Goal: Task Accomplishment & Management: Manage account settings

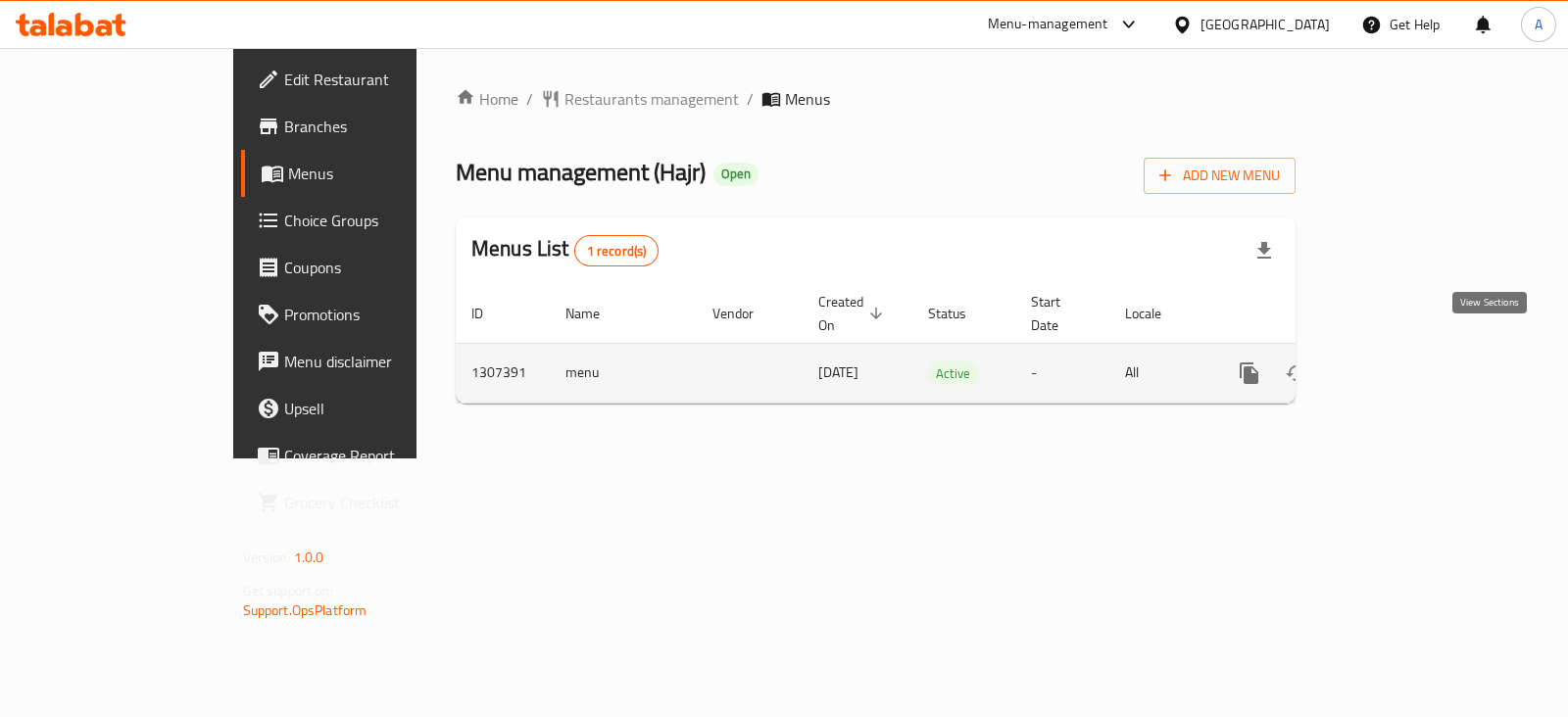
click at [1403, 362] on icon "enhanced table" at bounding box center [1391, 374] width 24 height 24
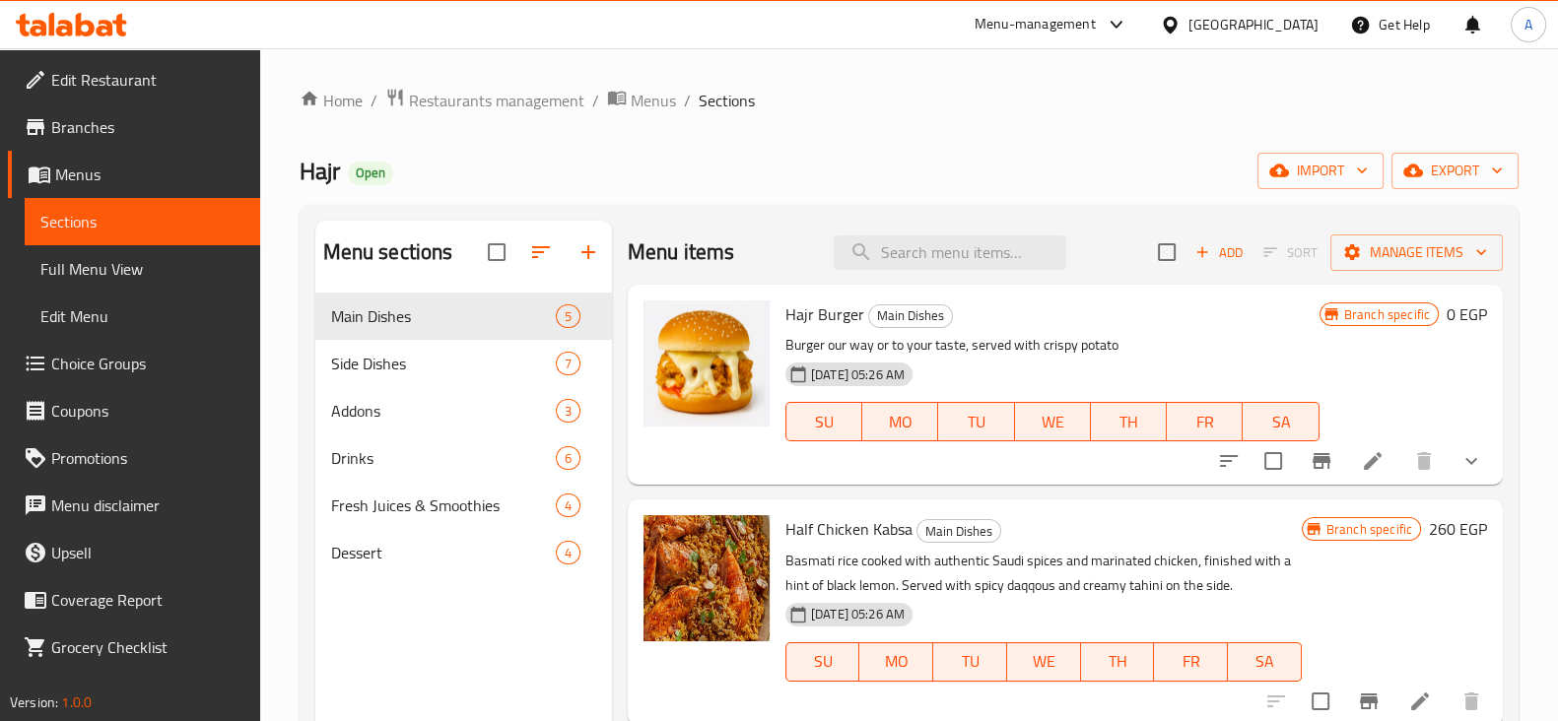
click at [1369, 450] on li at bounding box center [1372, 460] width 55 height 35
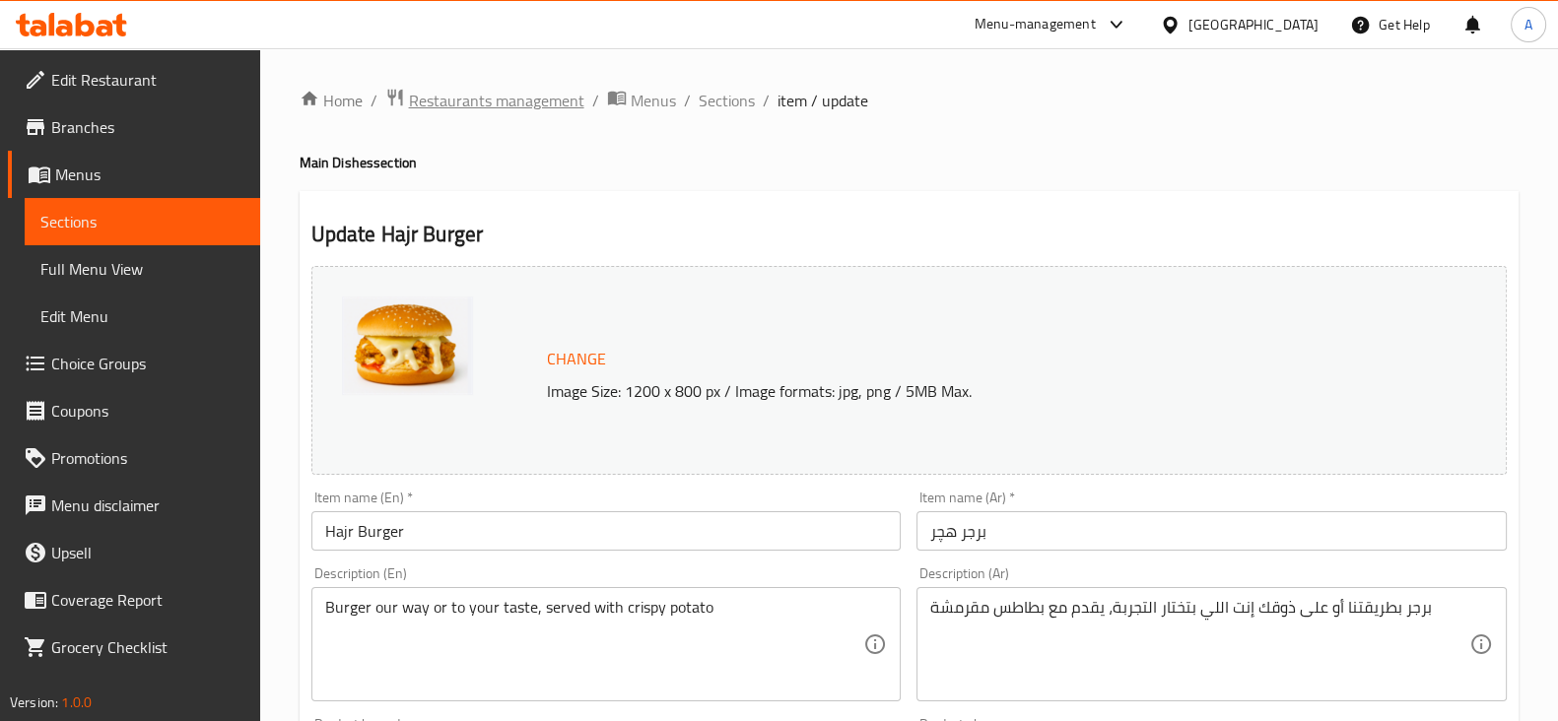
click at [464, 103] on span "Restaurants management" at bounding box center [496, 101] width 175 height 24
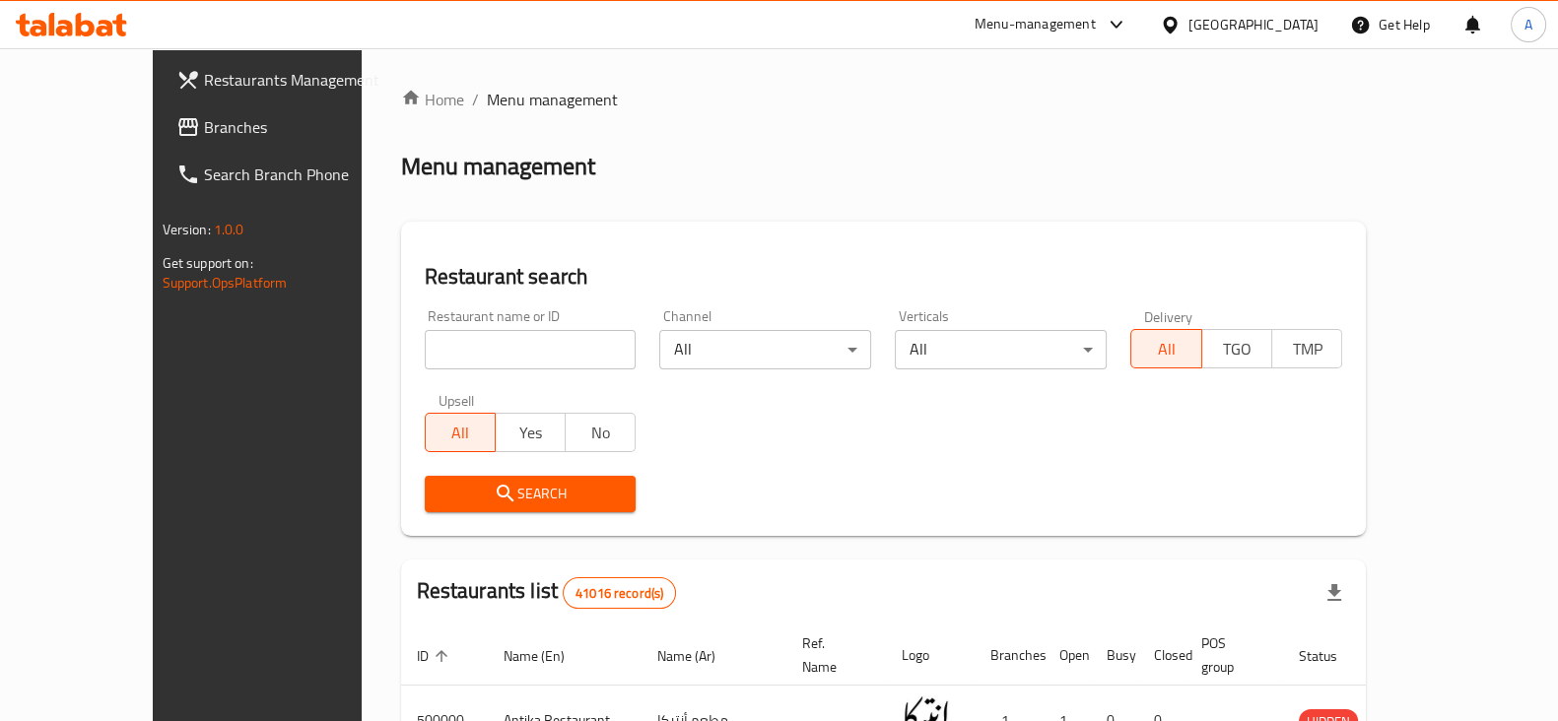
click at [549, 337] on input "search" at bounding box center [531, 349] width 212 height 39
type input "gabi"
click button "Search" at bounding box center [531, 494] width 212 height 36
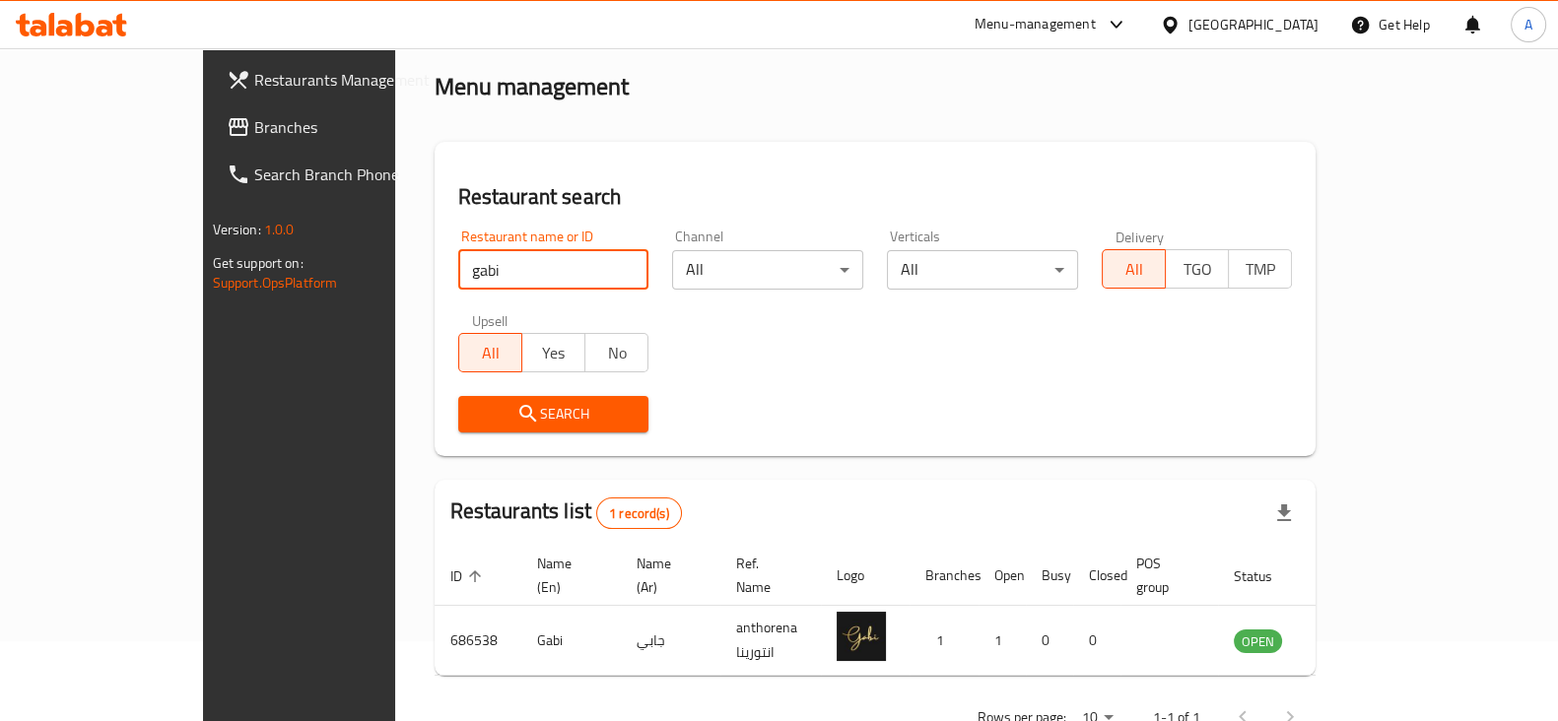
scroll to position [118, 0]
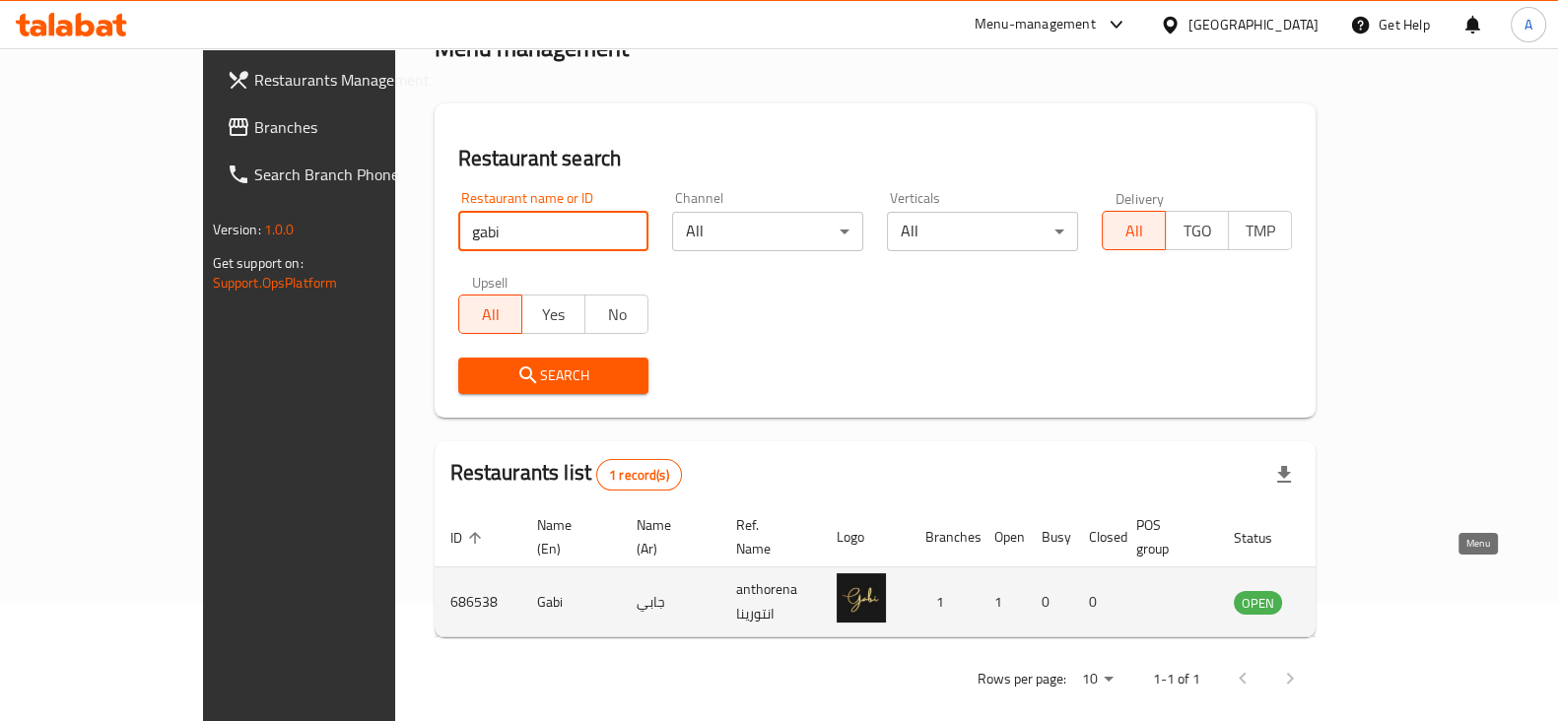
click at [1361, 590] on icon "enhanced table" at bounding box center [1349, 602] width 24 height 24
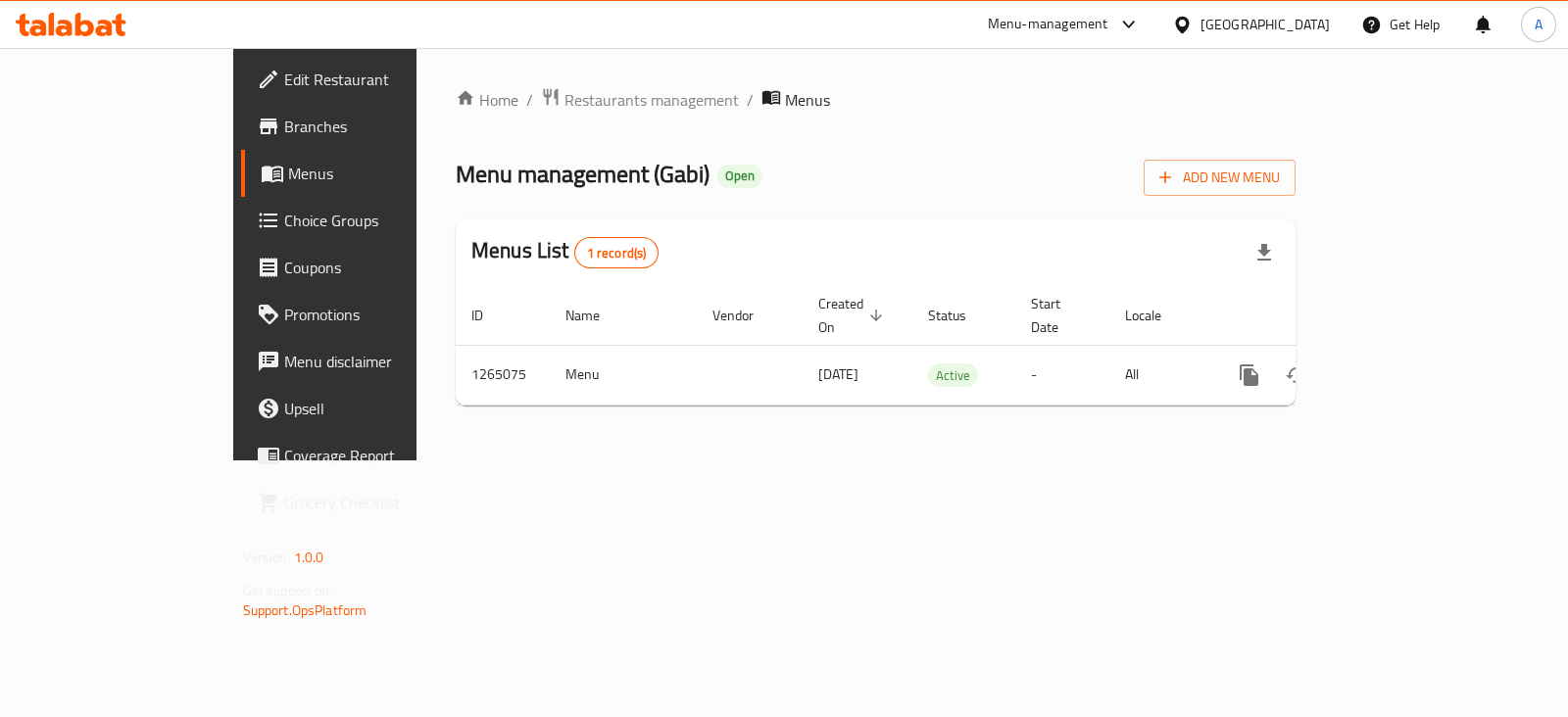
click at [285, 91] on span "Edit Restaurant" at bounding box center [382, 80] width 195 height 24
